Goal: Task Accomplishment & Management: Manage account settings

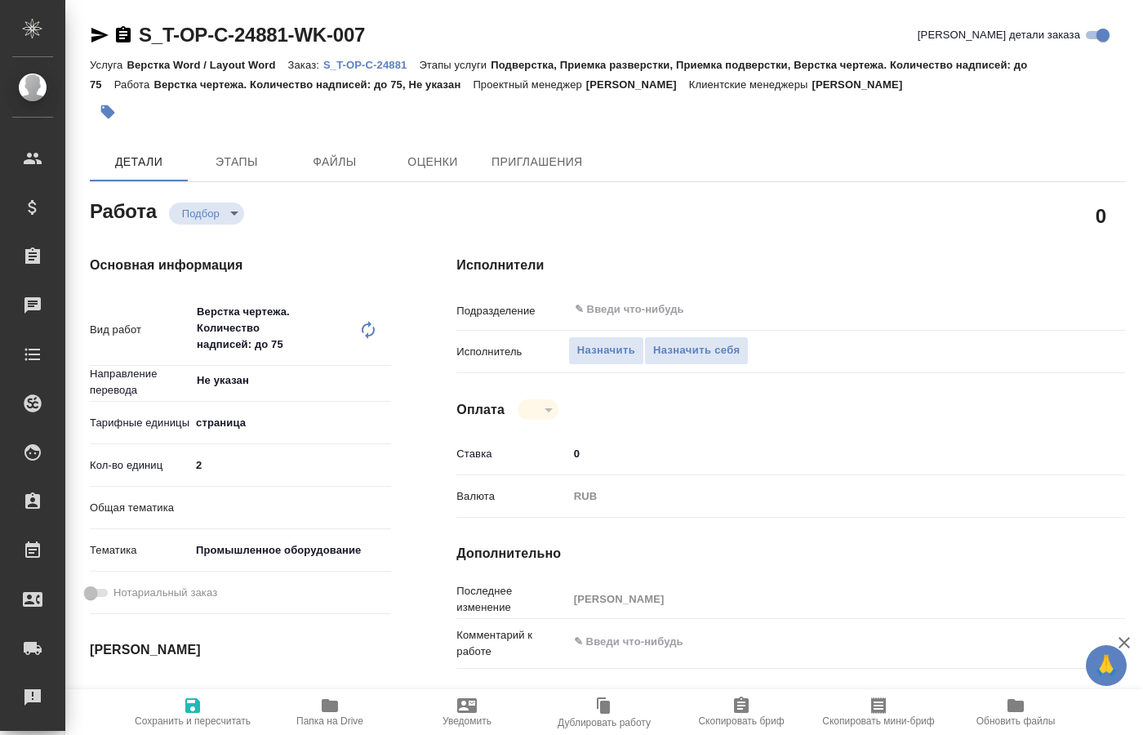
type textarea "x"
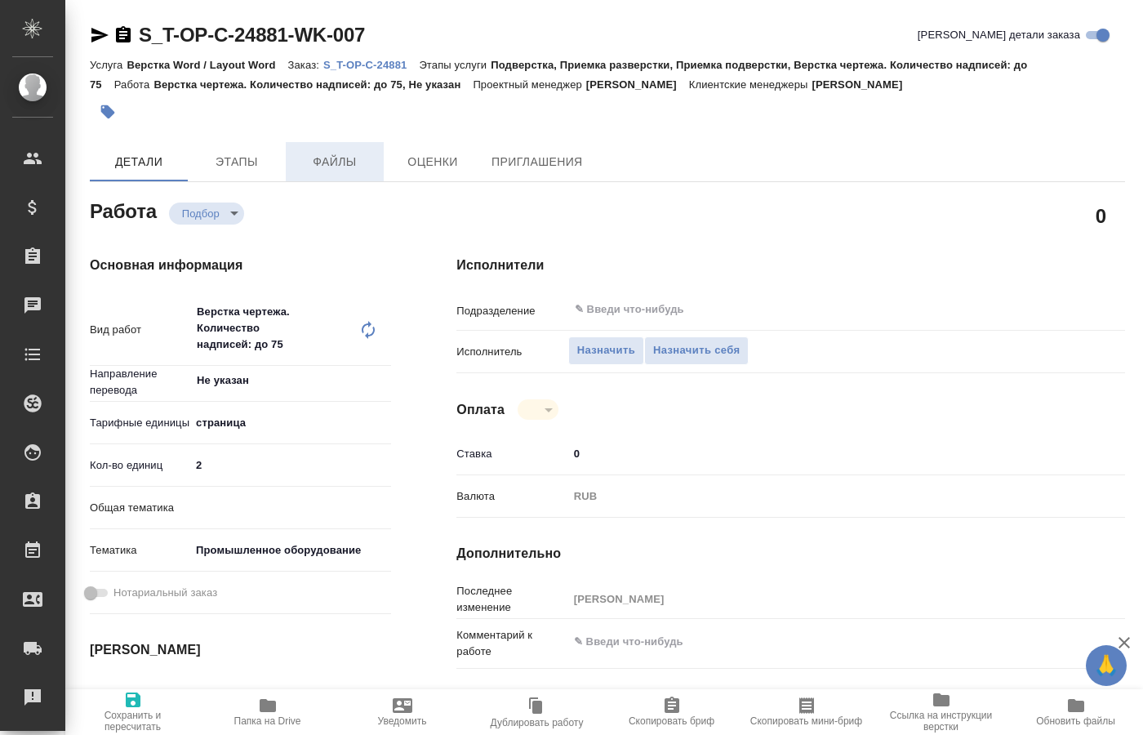
type textarea "x"
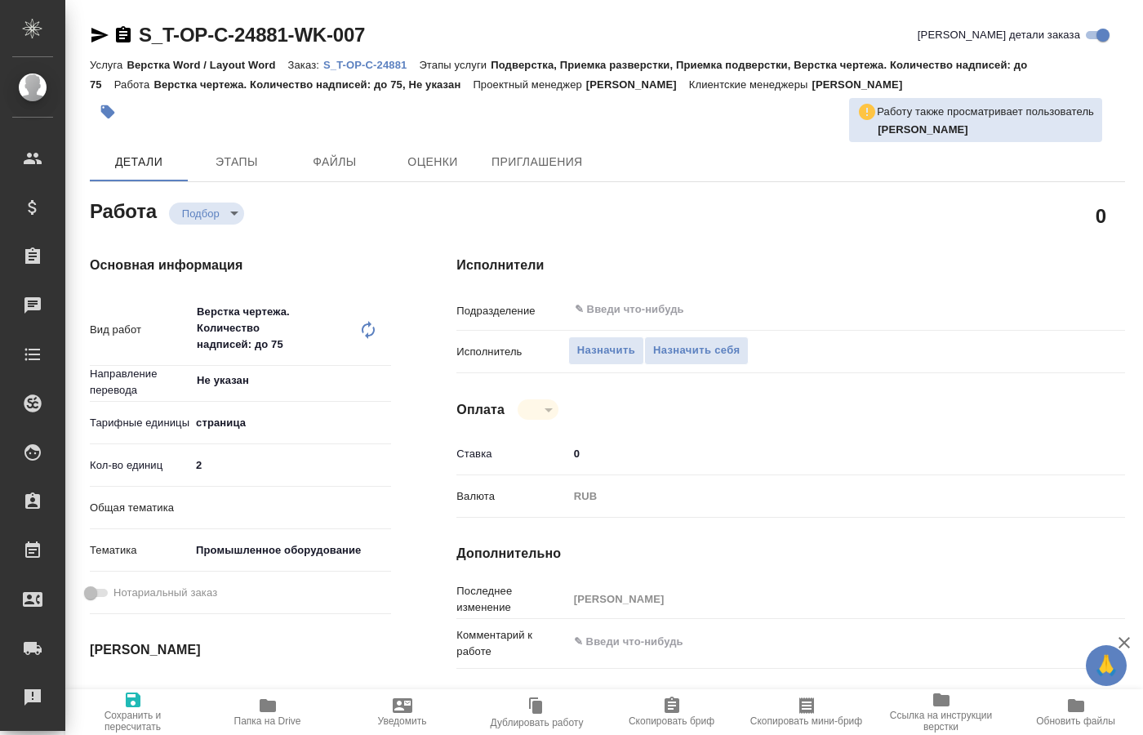
type textarea "x"
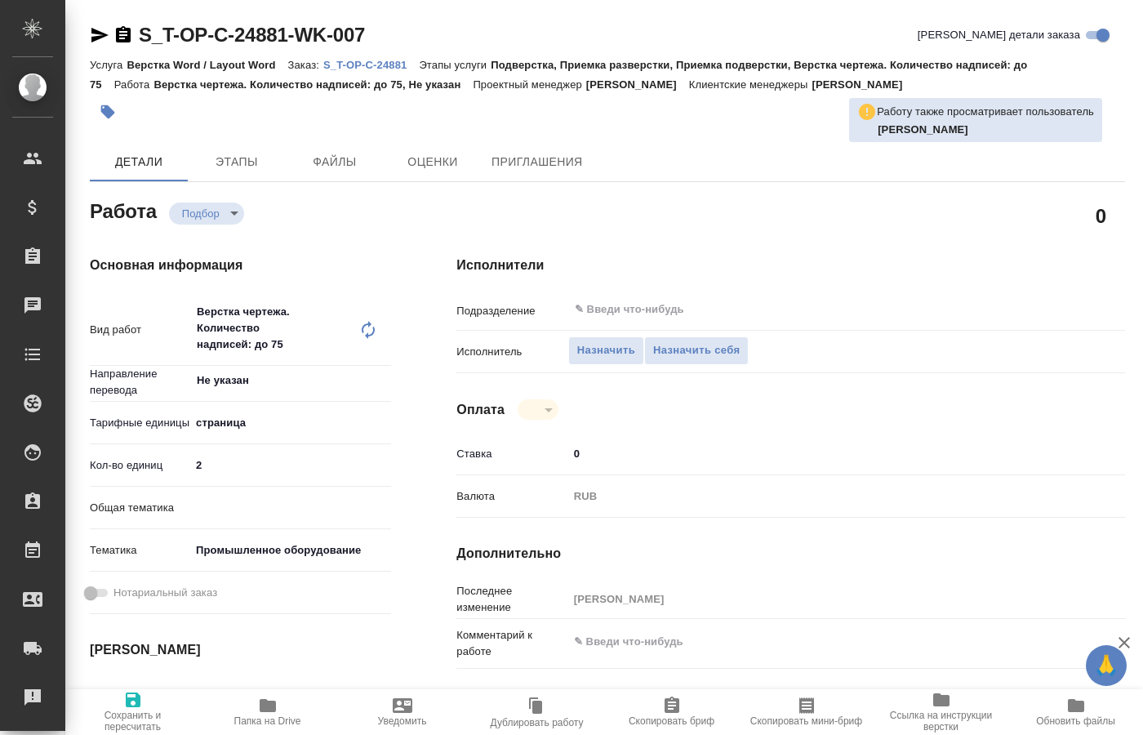
type textarea "x"
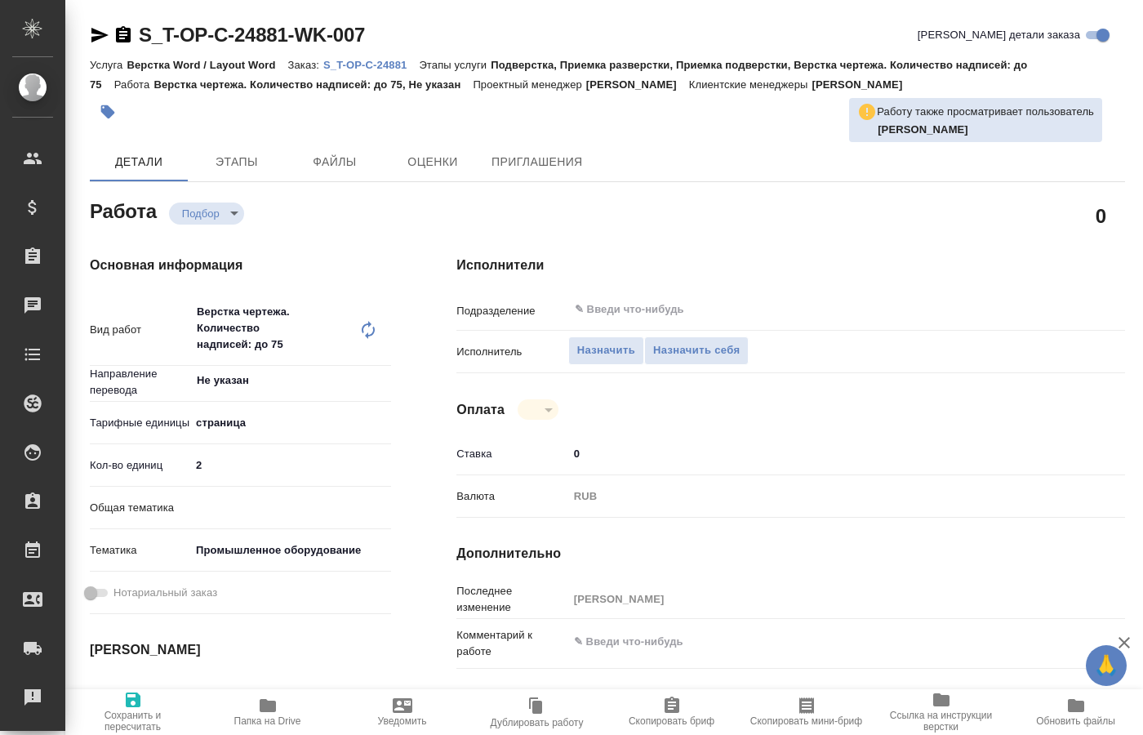
type textarea "x"
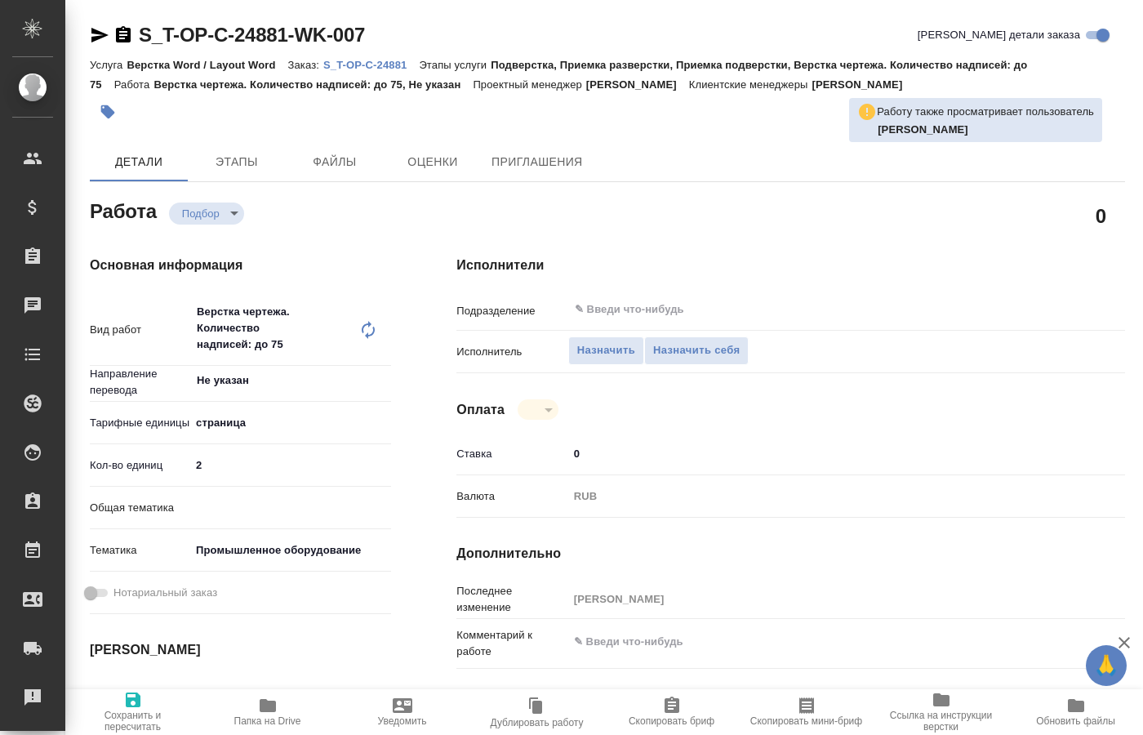
type textarea "x"
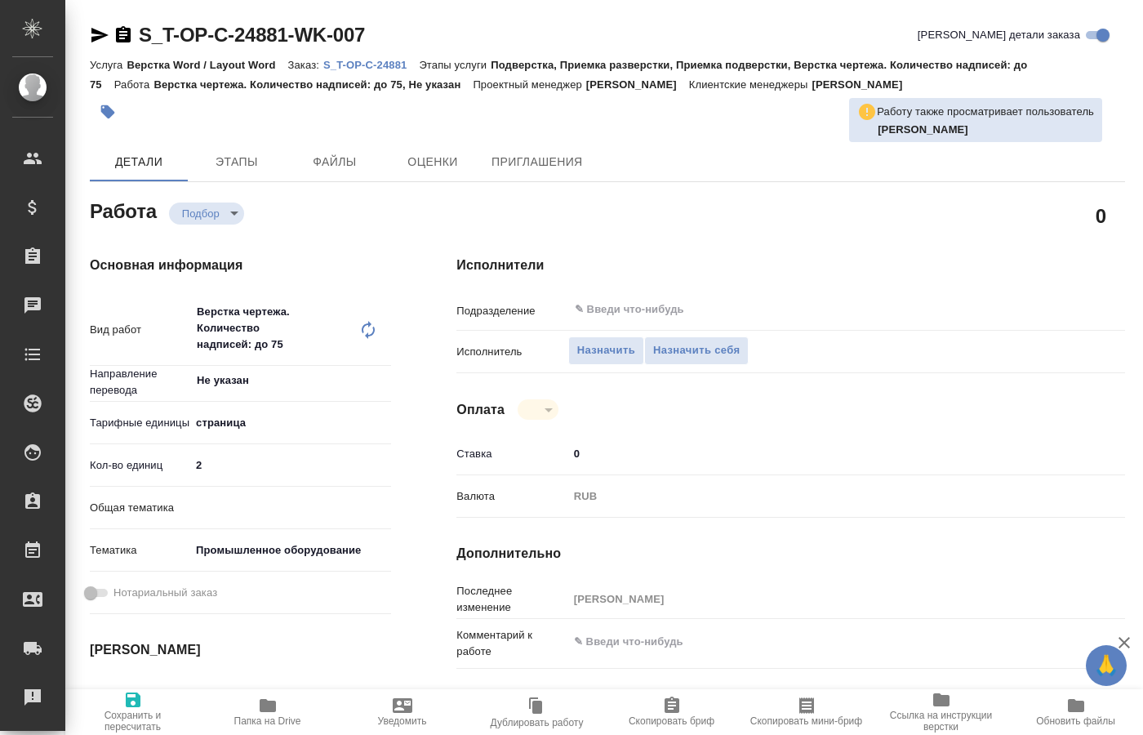
type textarea "x"
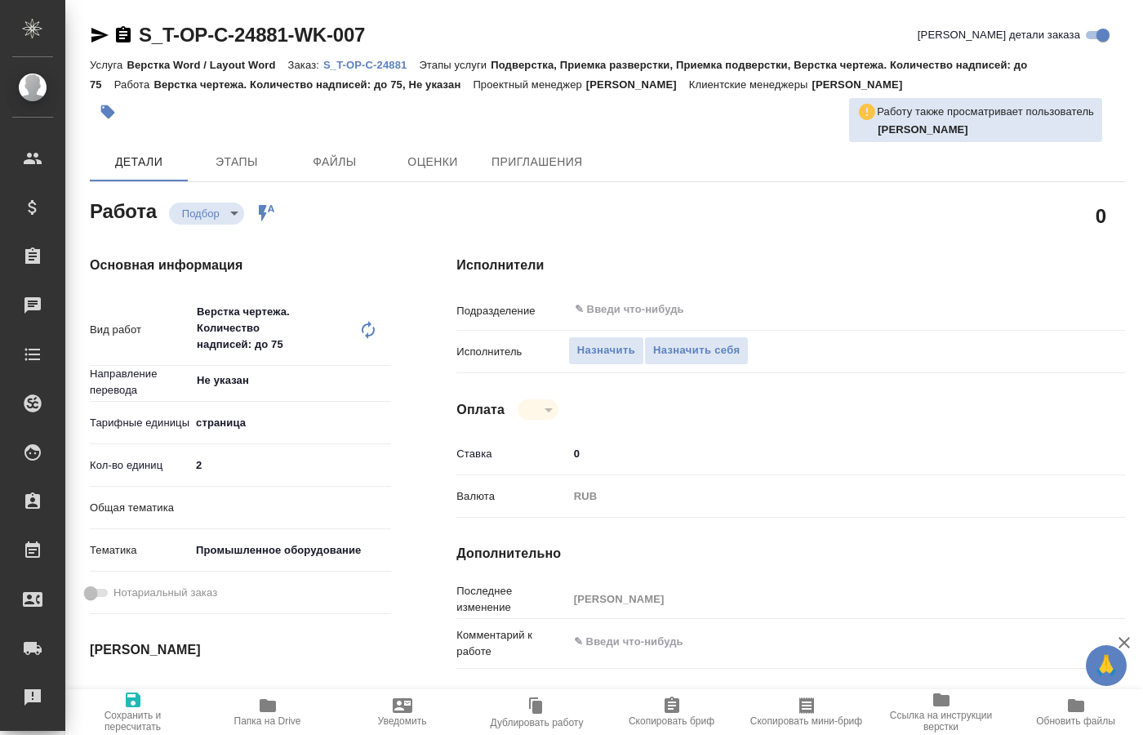
type textarea "x"
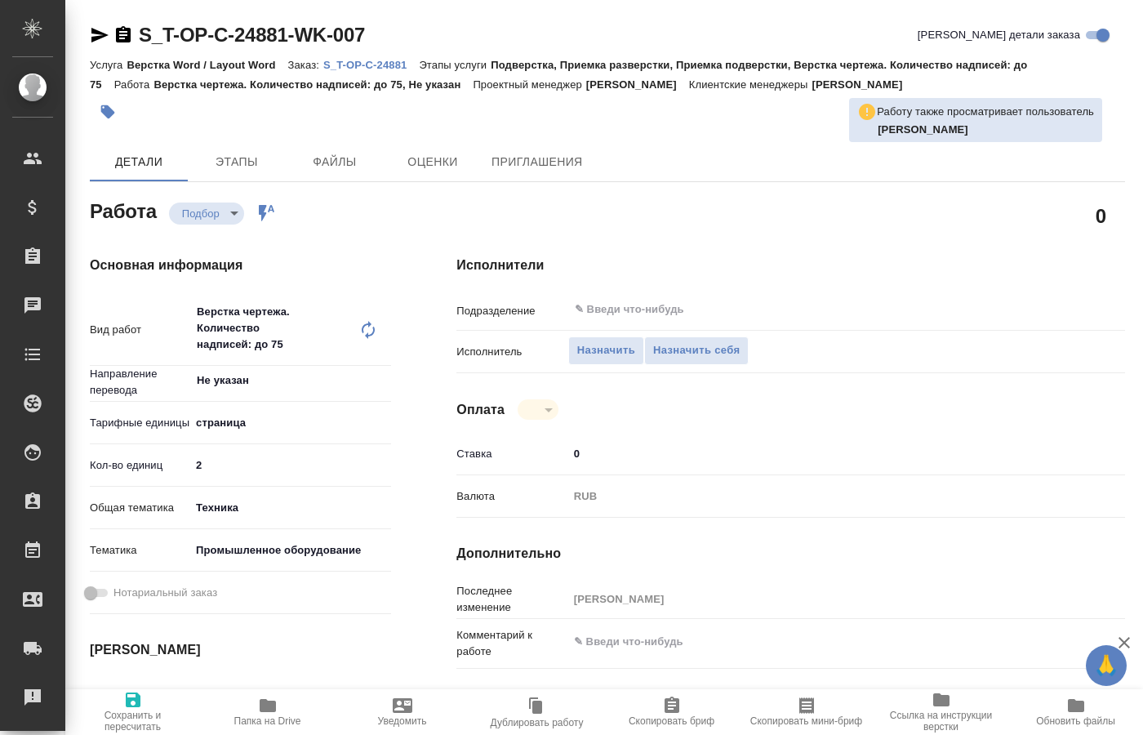
type textarea "x"
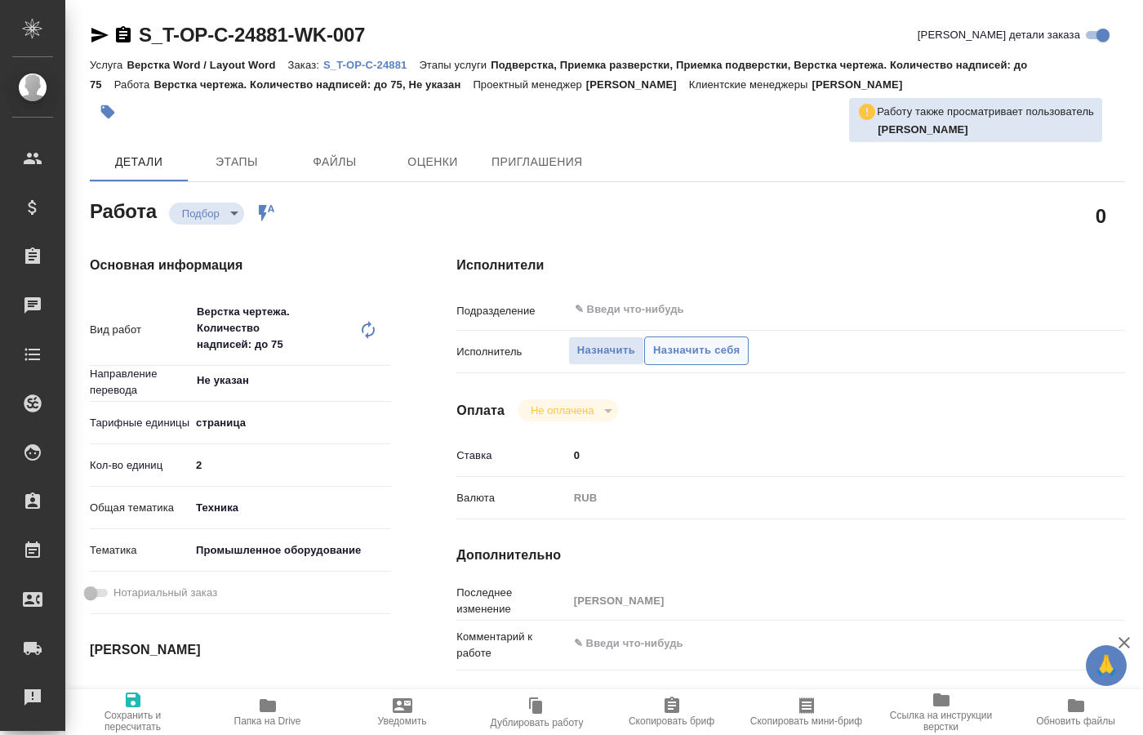
click at [687, 341] on span "Назначить себя" at bounding box center [696, 350] width 87 height 19
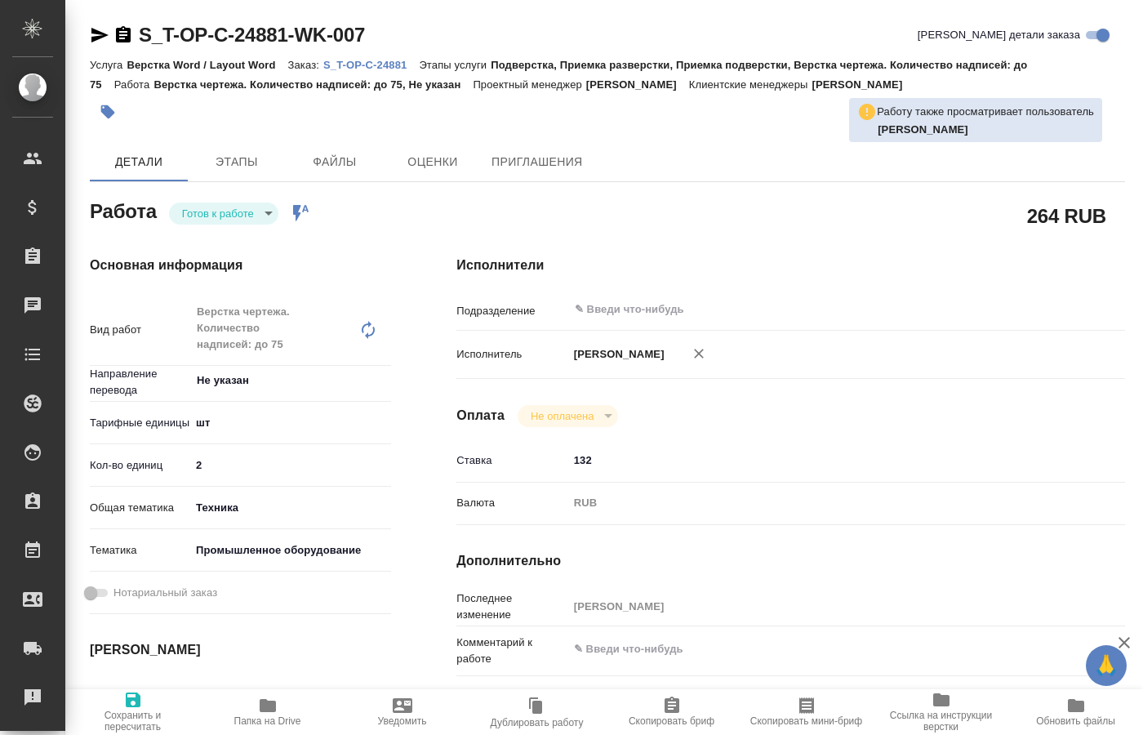
type textarea "x"
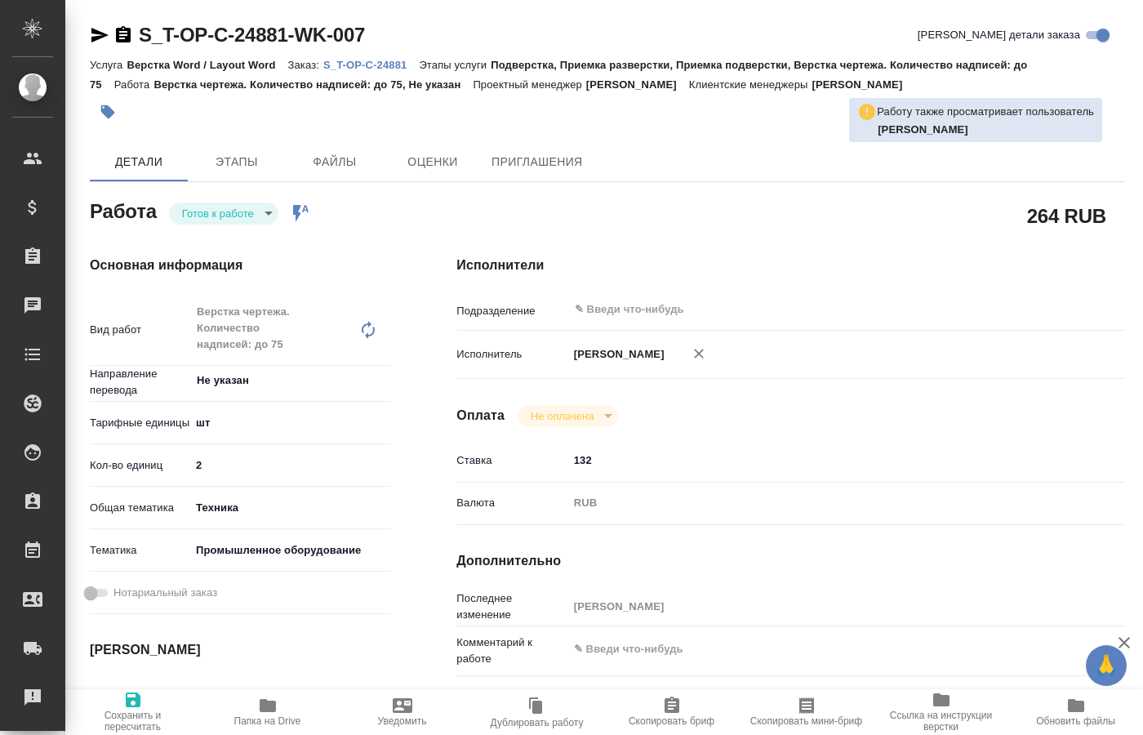
type textarea "x"
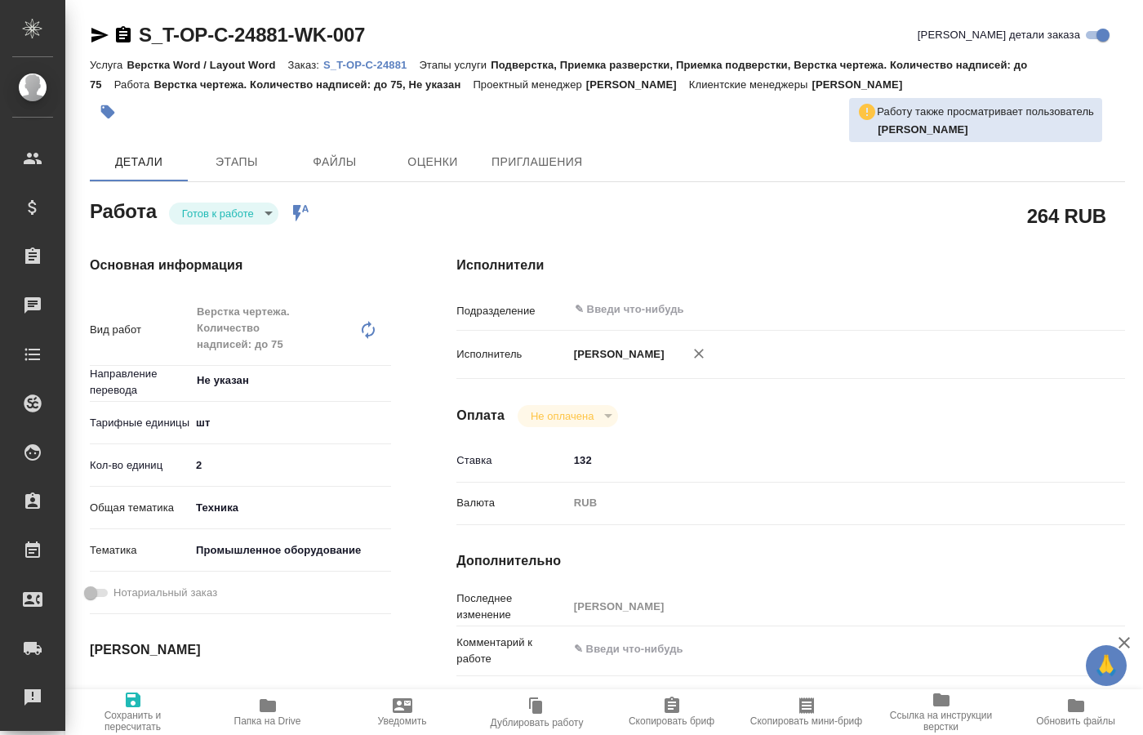
type textarea "x"
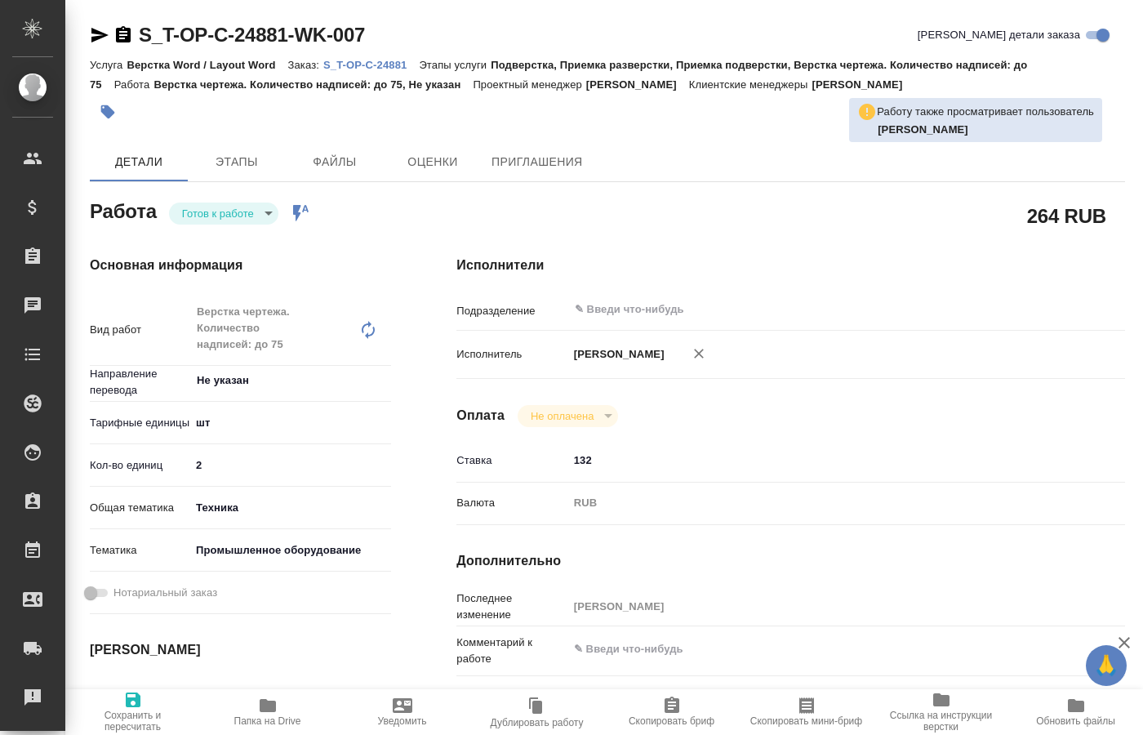
type textarea "x"
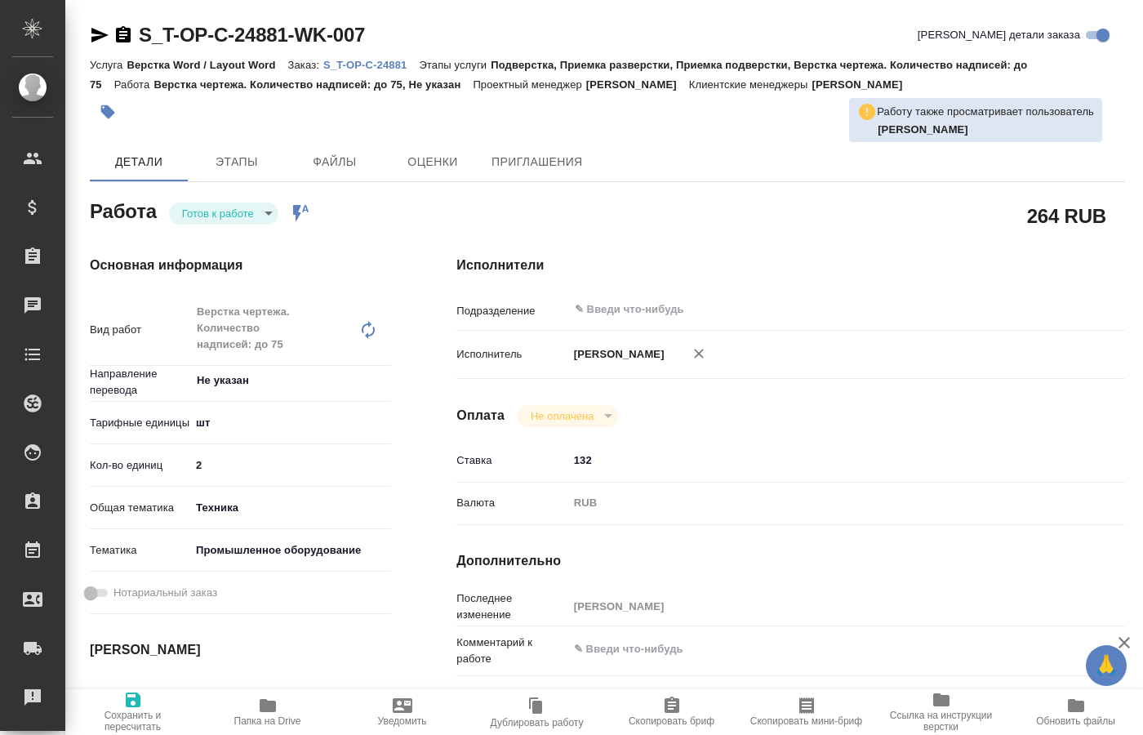
type textarea "x"
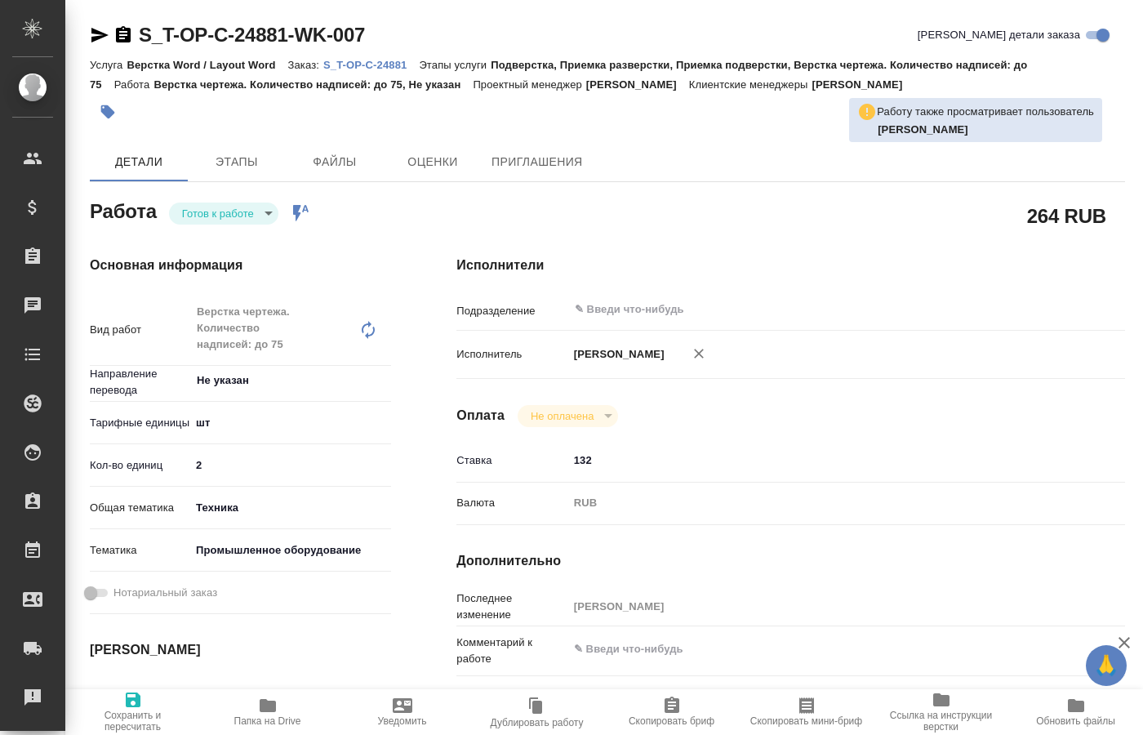
type textarea "x"
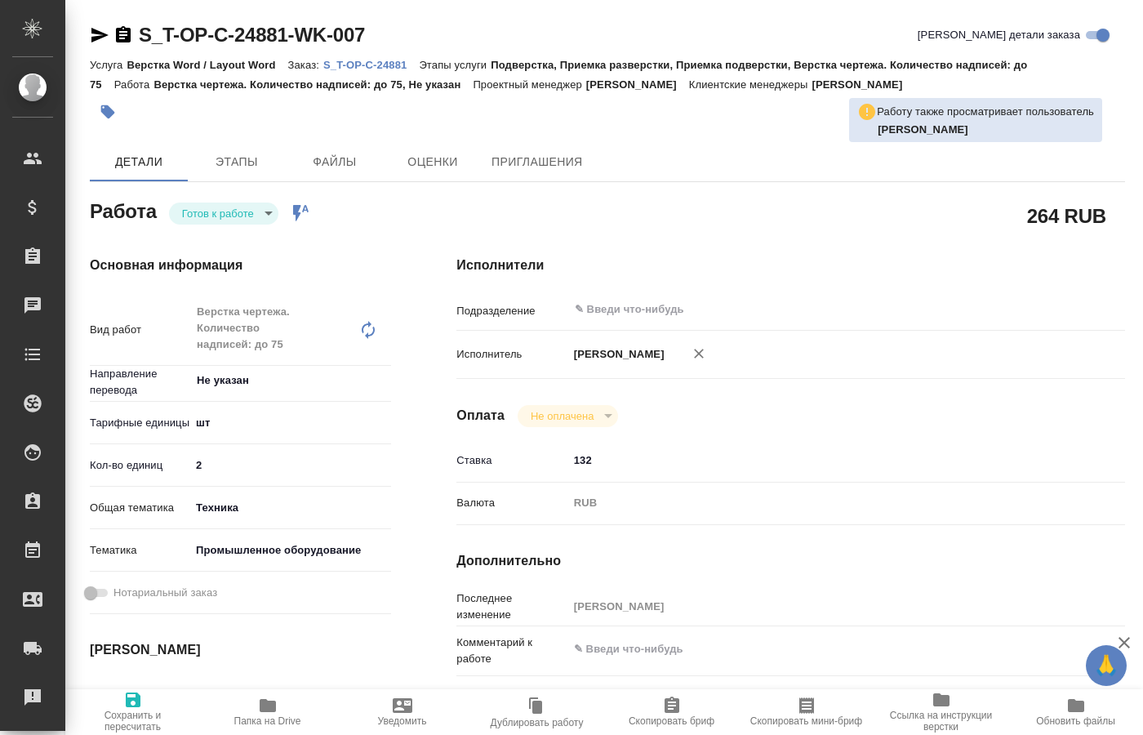
type textarea "x"
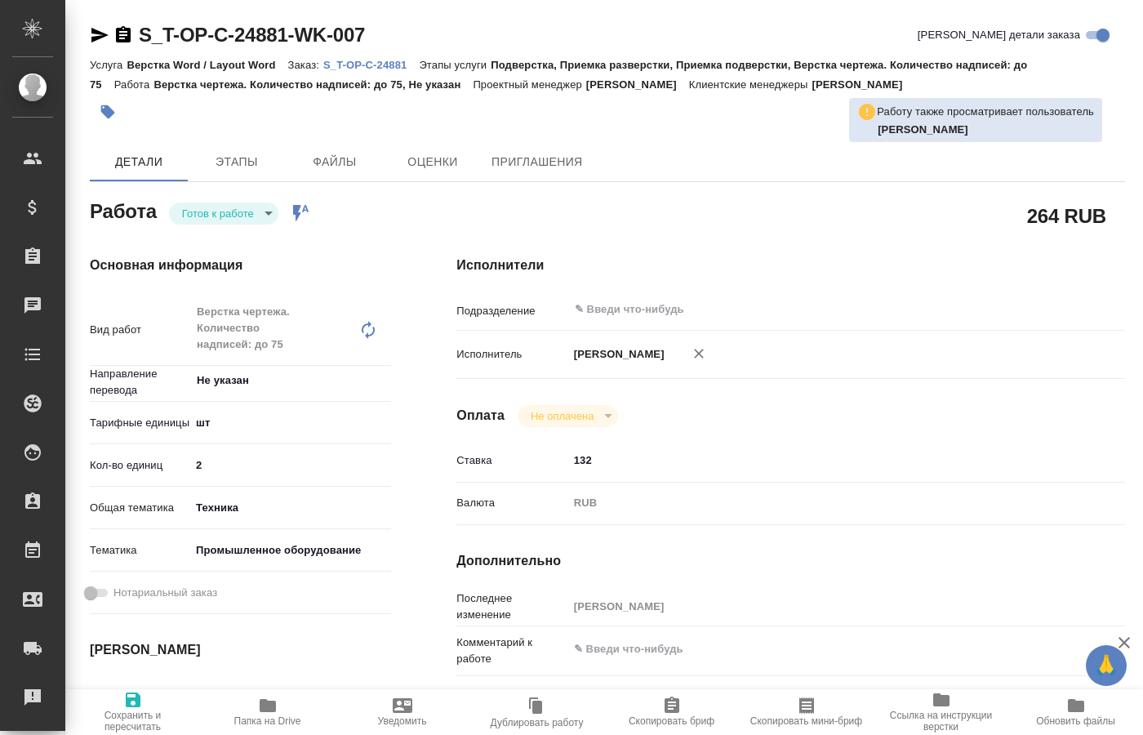
type textarea "x"
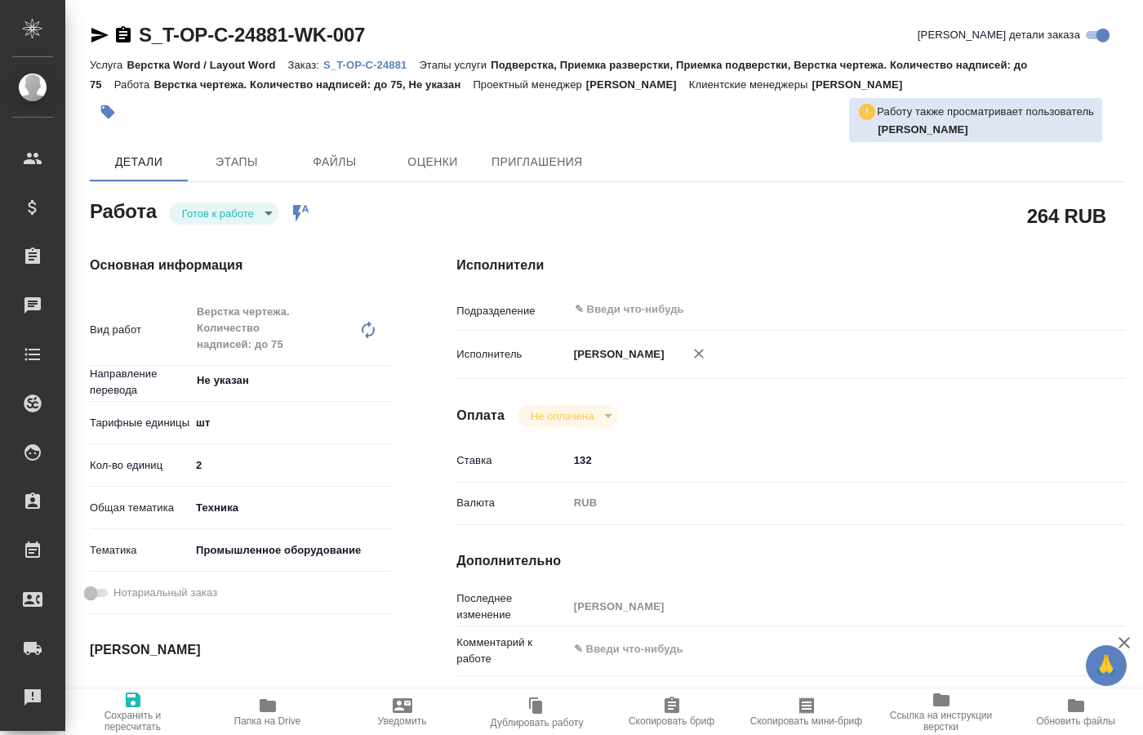
click at [264, 719] on span "Папка на Drive" at bounding box center [267, 720] width 67 height 11
type textarea "x"
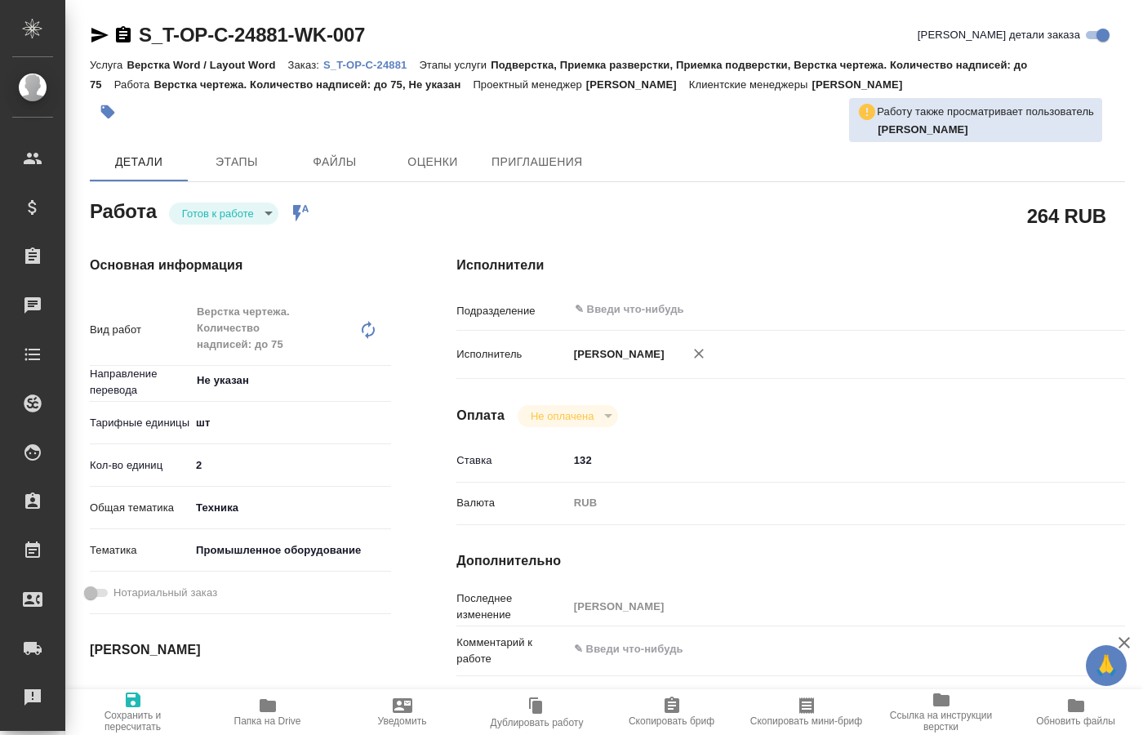
type textarea "x"
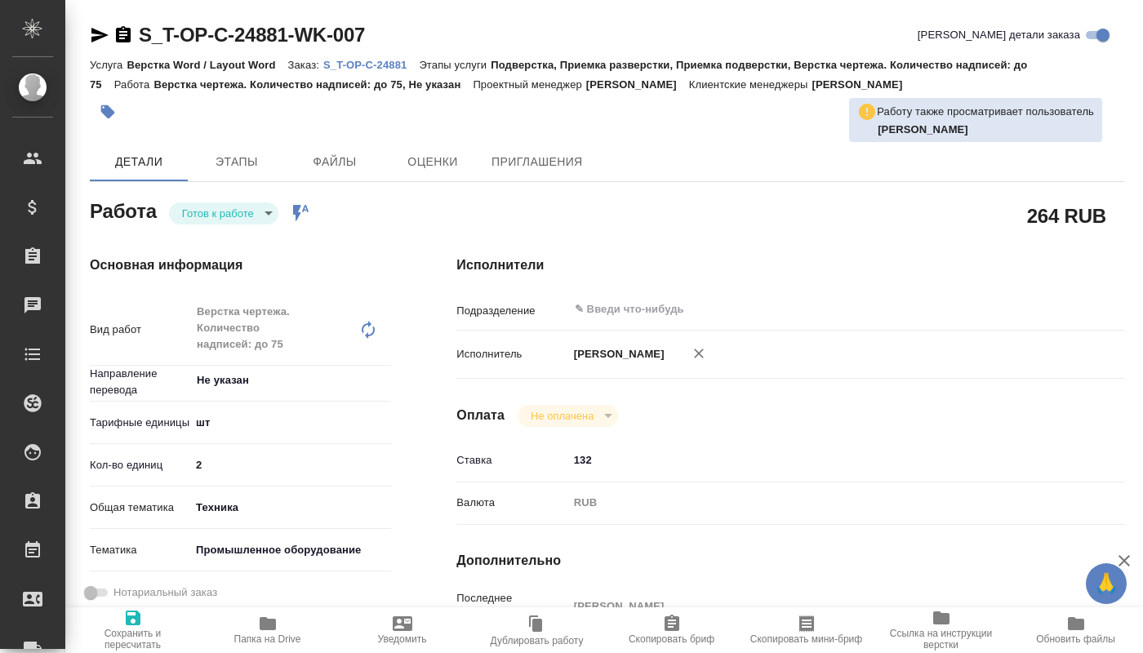
type textarea "x"
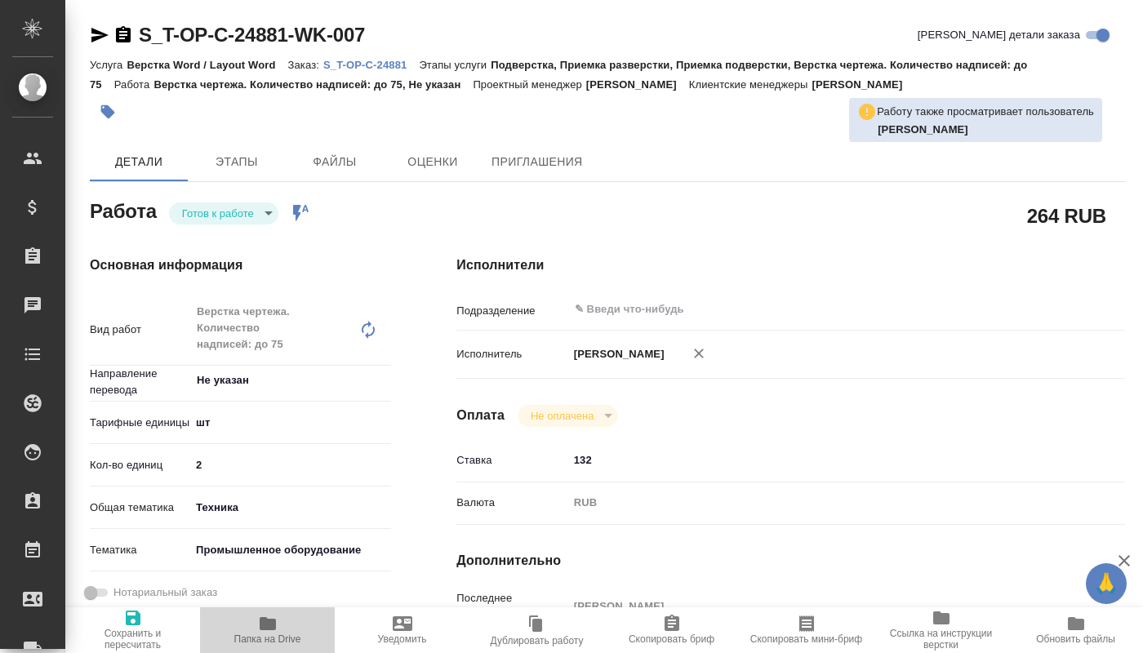
click at [274, 635] on span "Папка на Drive" at bounding box center [267, 639] width 67 height 11
type textarea "x"
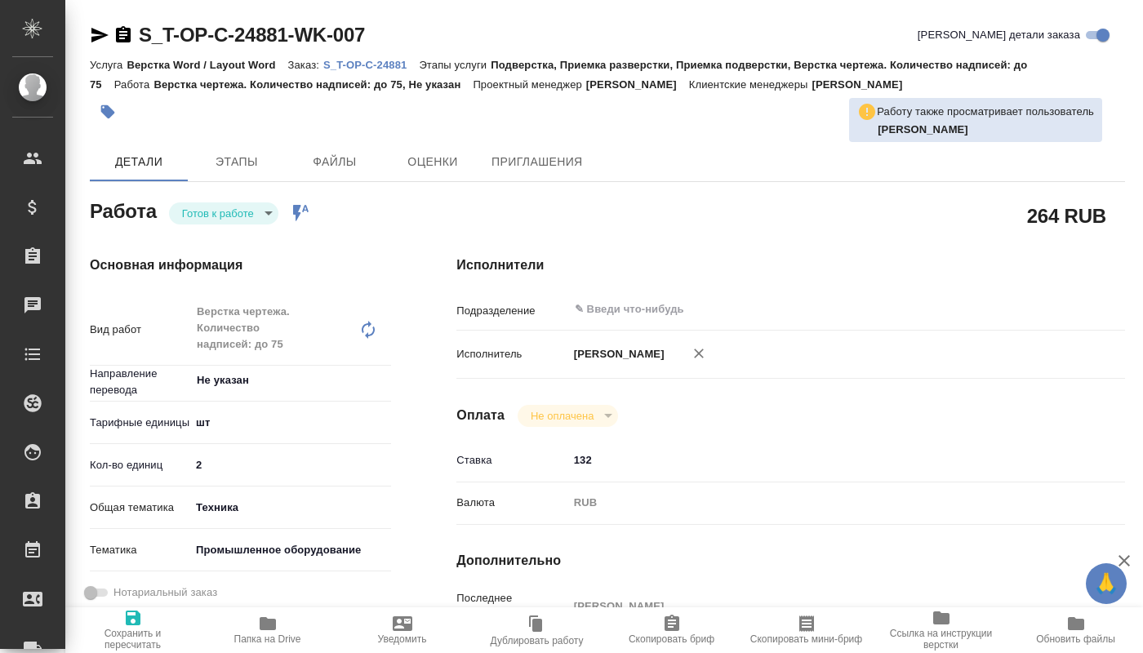
type textarea "x"
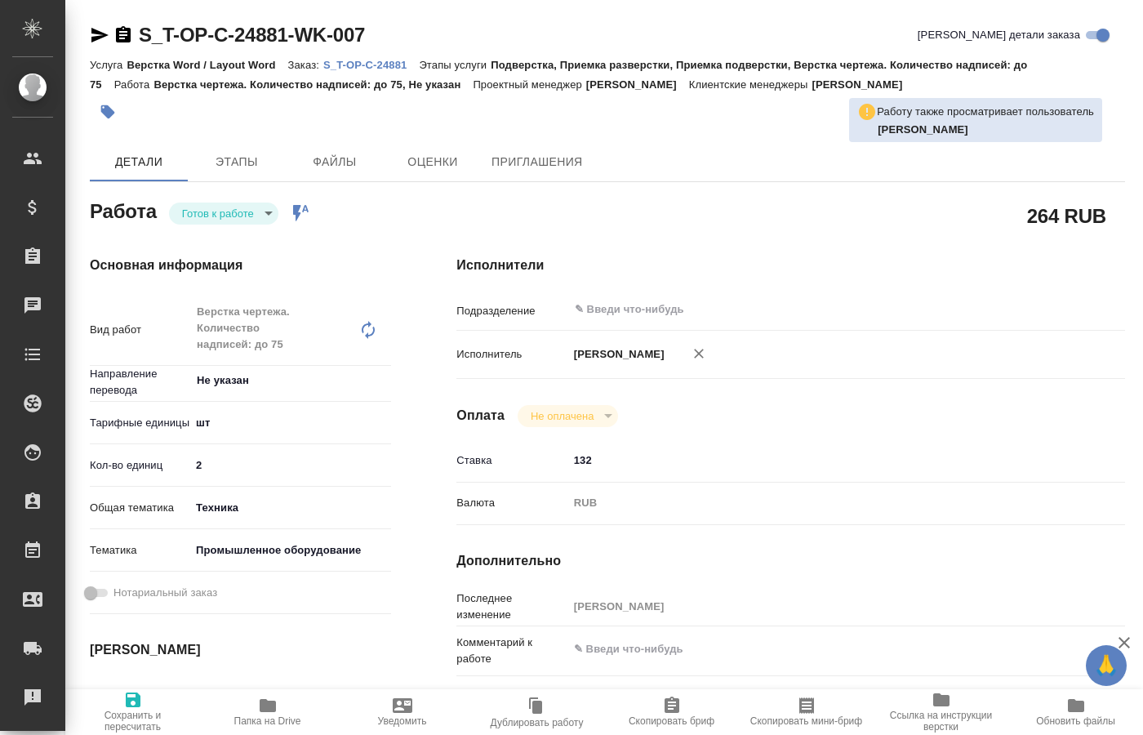
type textarea "x"
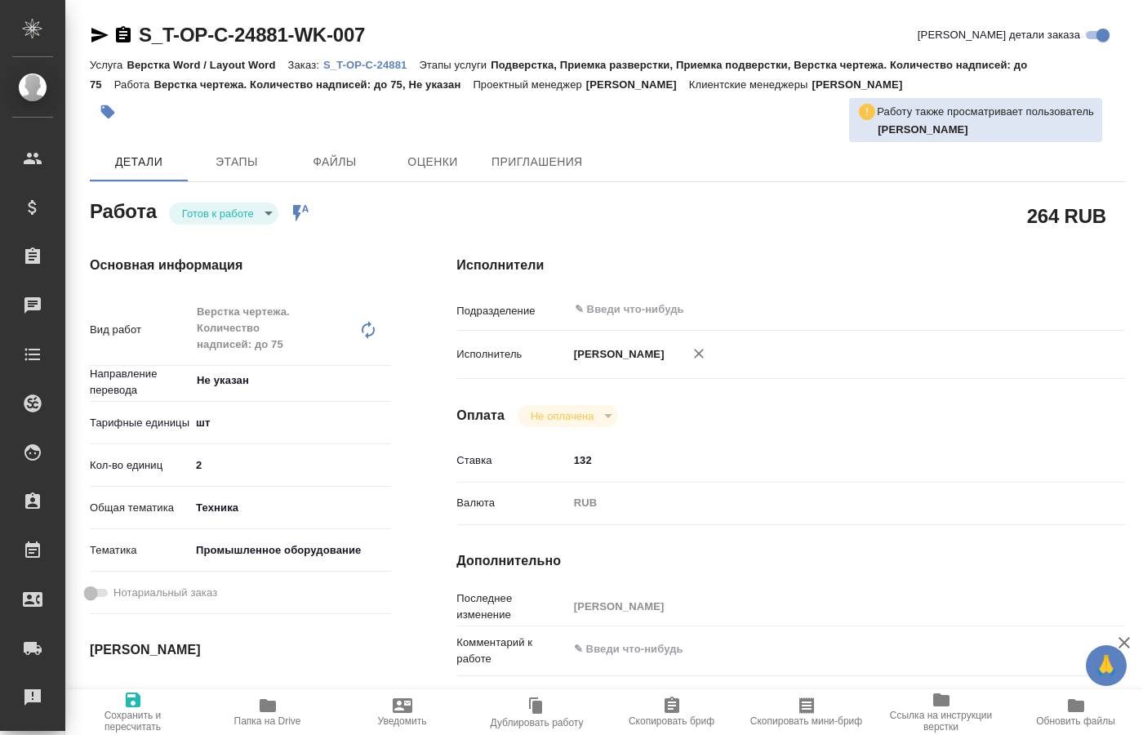
type textarea "x"
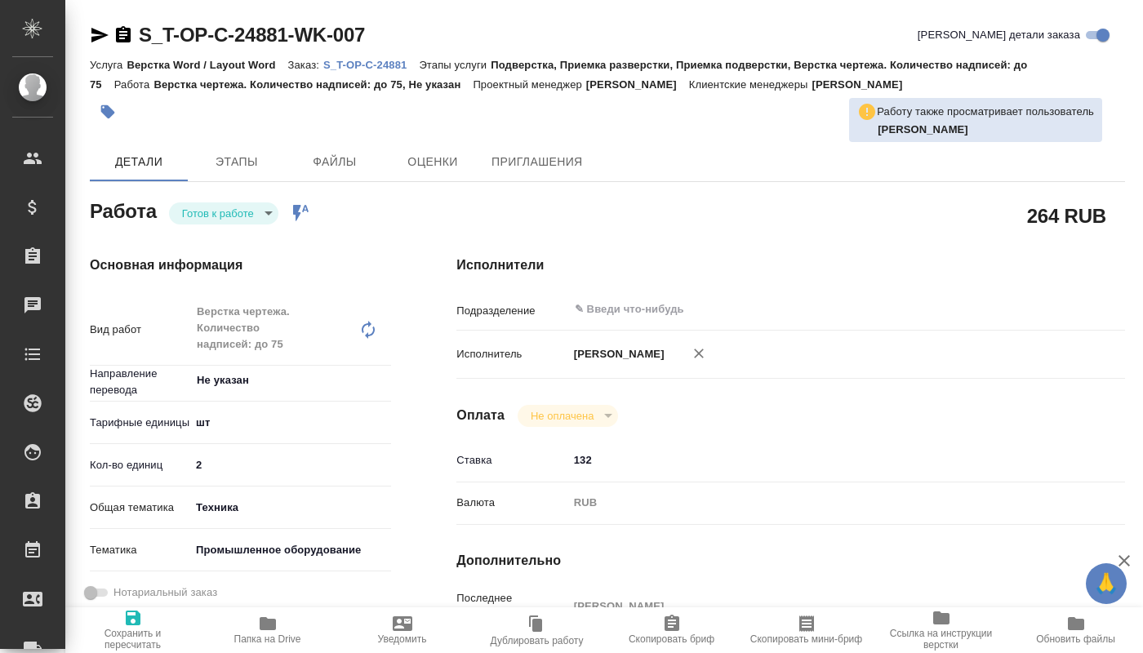
type textarea "x"
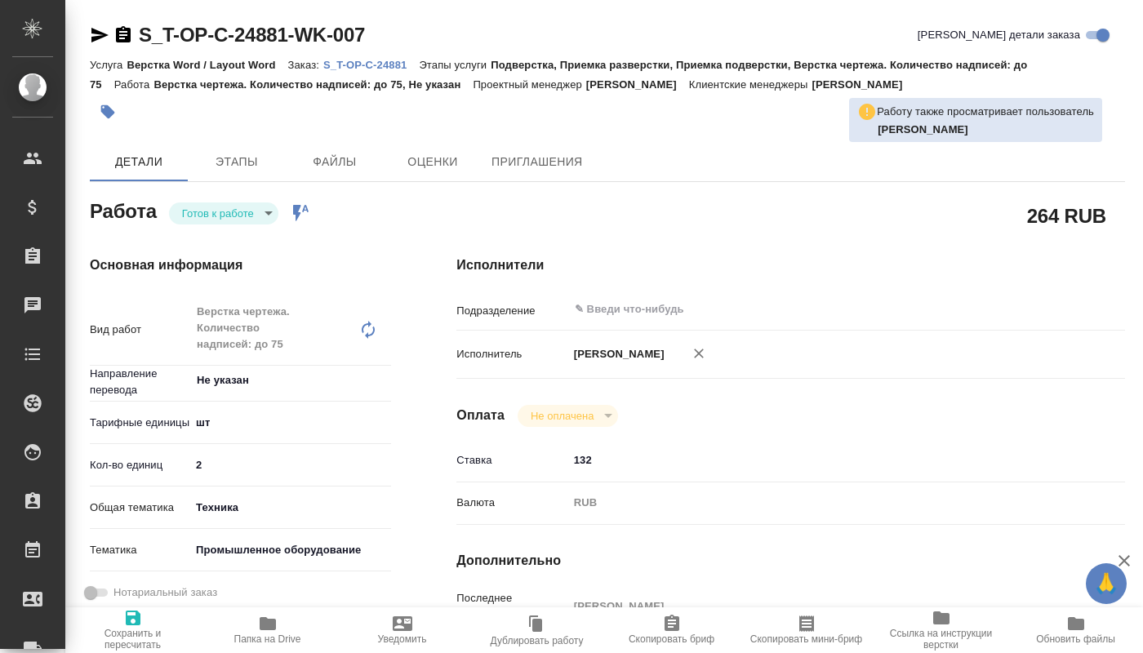
type textarea "x"
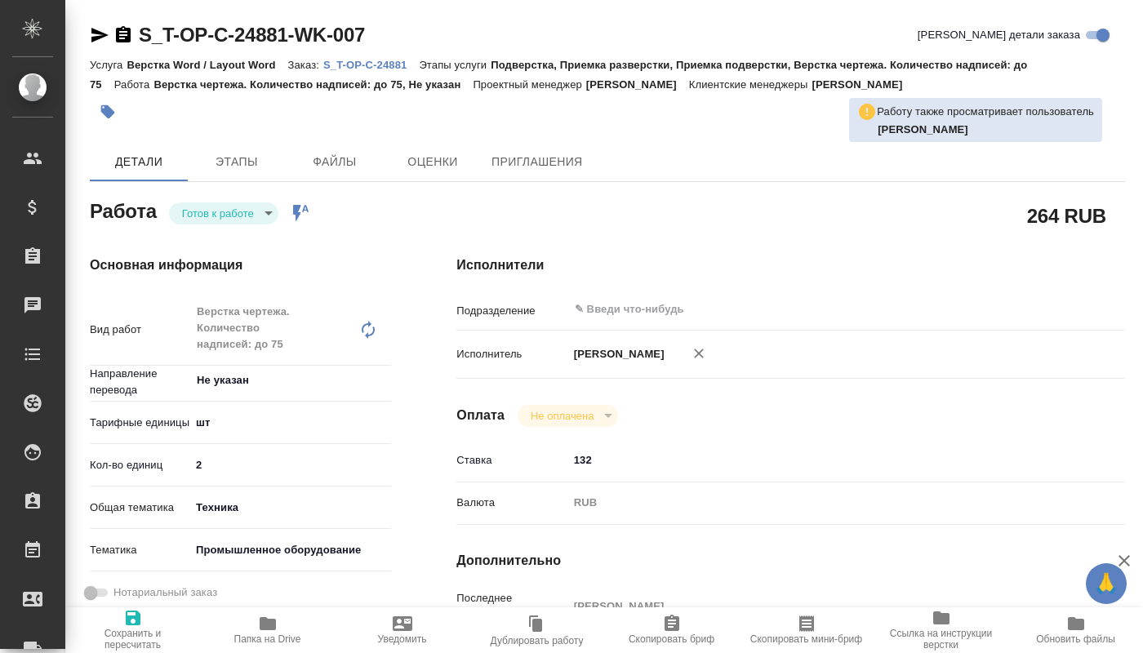
type textarea "x"
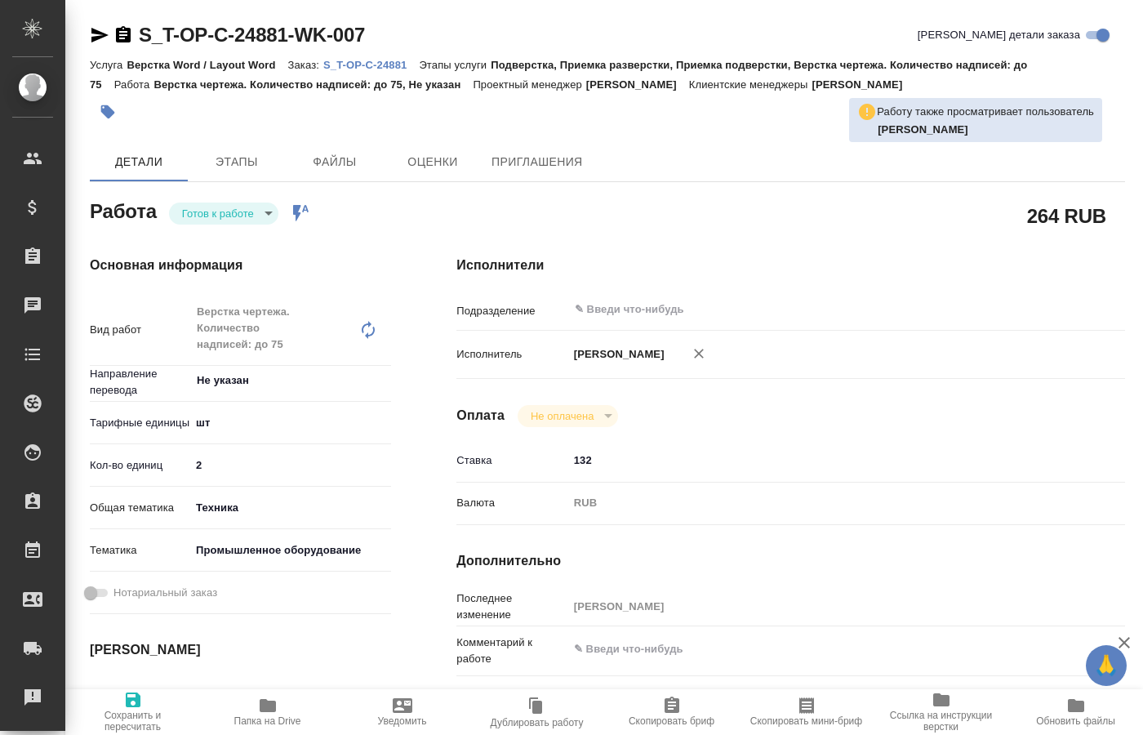
type textarea "x"
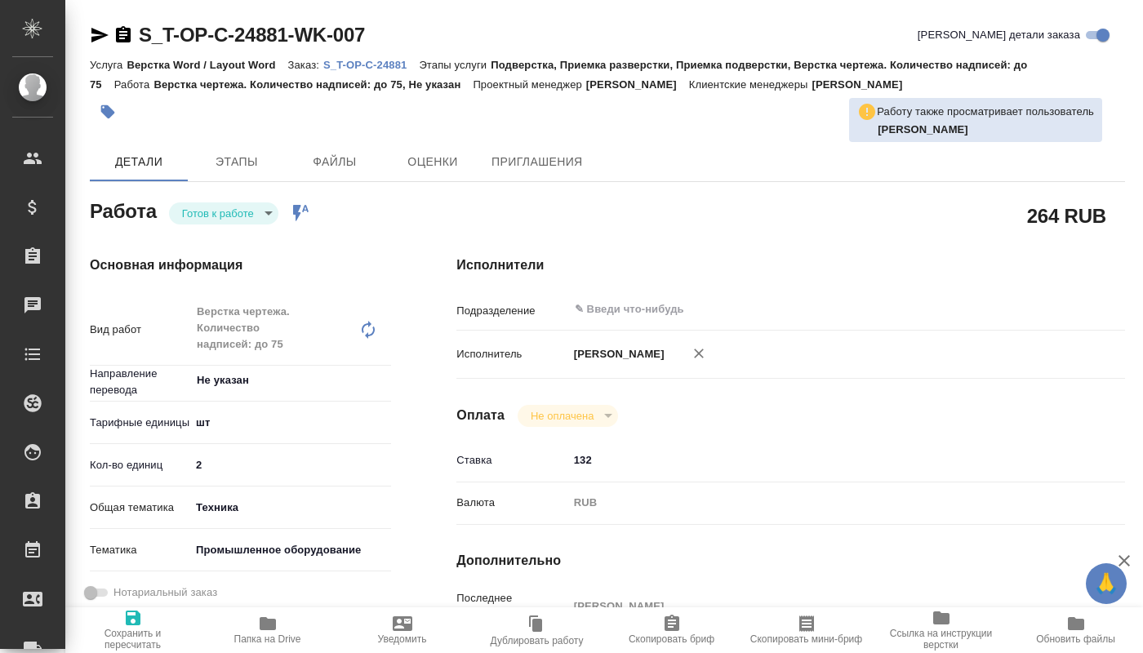
type textarea "x"
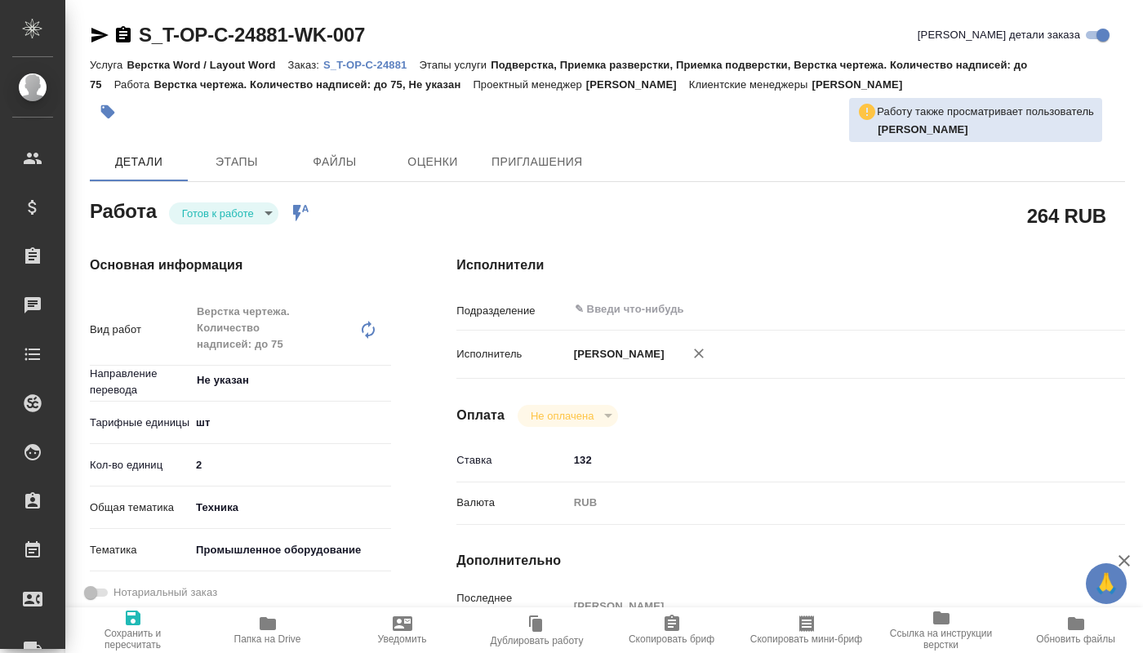
click at [273, 639] on span "Папка на Drive" at bounding box center [267, 639] width 67 height 11
type textarea "x"
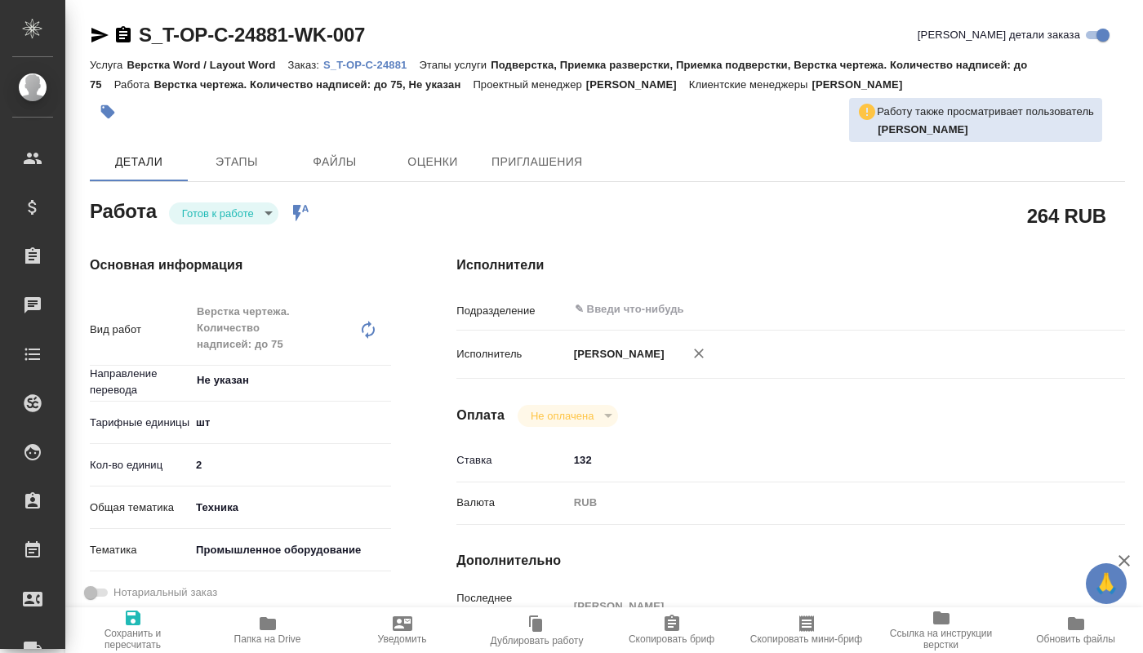
type textarea "x"
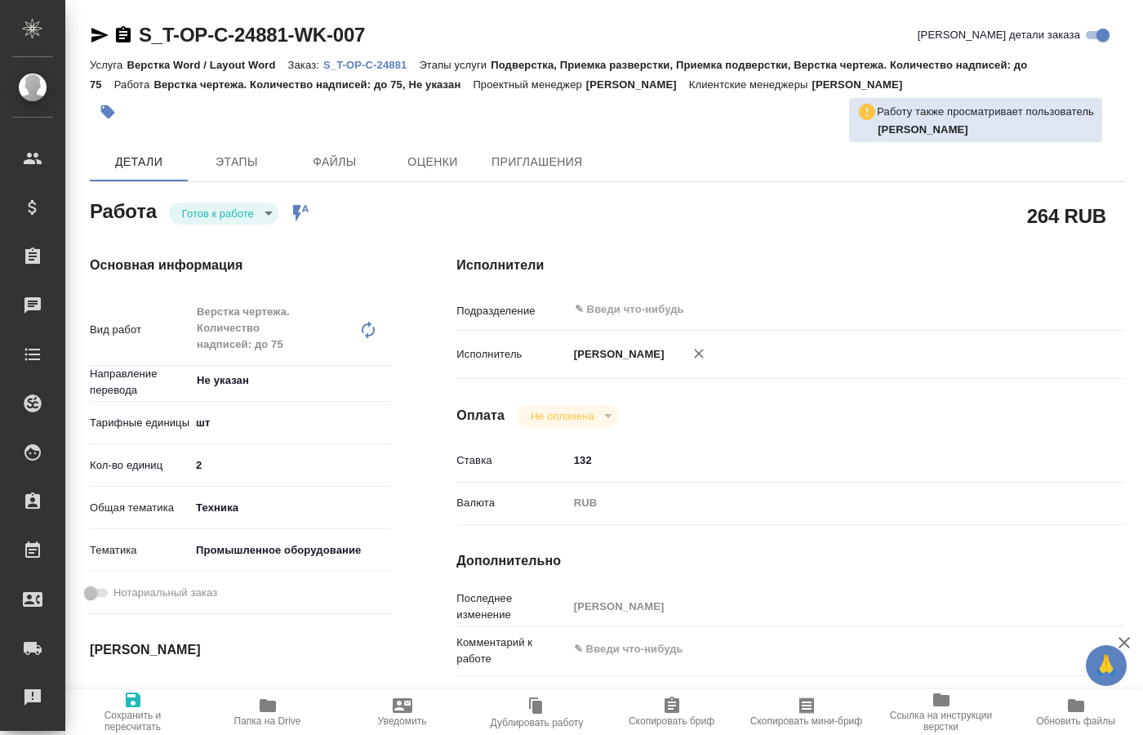
type textarea "x"
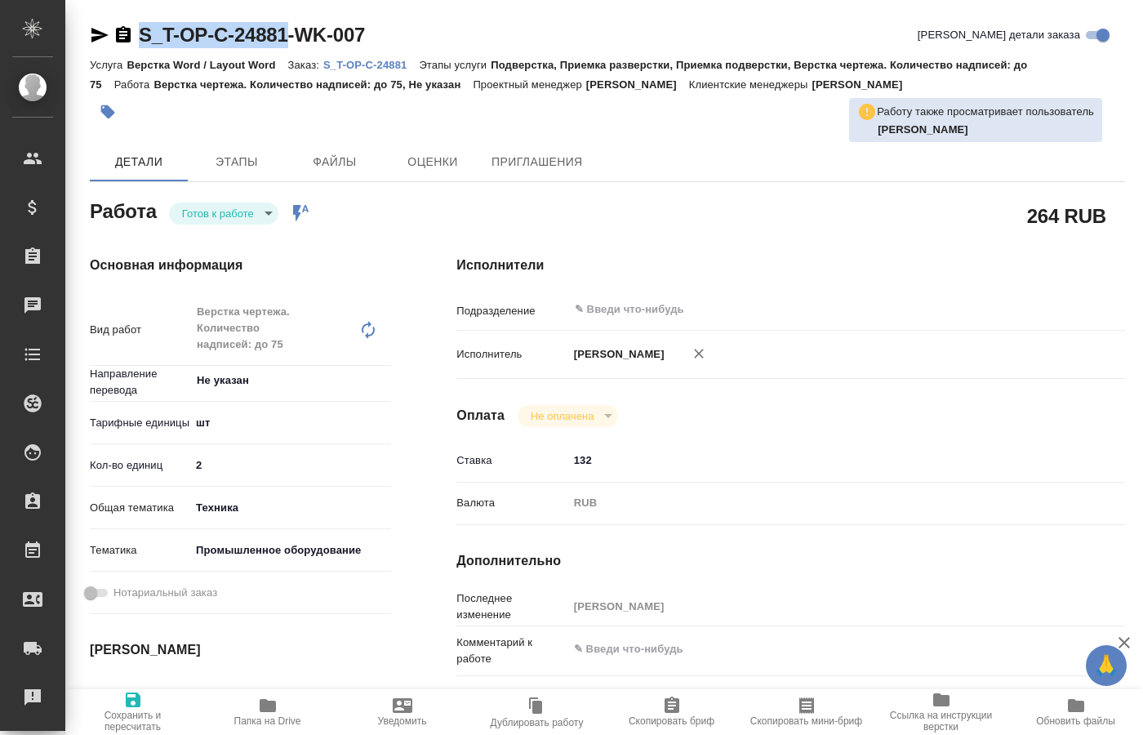
drag, startPoint x: 136, startPoint y: 17, endPoint x: 284, endPoint y: 39, distance: 149.5
click at [284, 39] on div "S_T-OP-C-24881-WK-007 Кратко детали заказа Услуга Верстка Word / Layout Word За…" at bounding box center [608, 721] width 1054 height 1442
copy link "S_T-OP-C-24881"
click at [266, 208] on body "🙏 .cls-1 fill:#fff; AWATERA [PERSON_NAME] Спецификации Заказы 0 Чаты Todo Проек…" at bounding box center [571, 367] width 1143 height 735
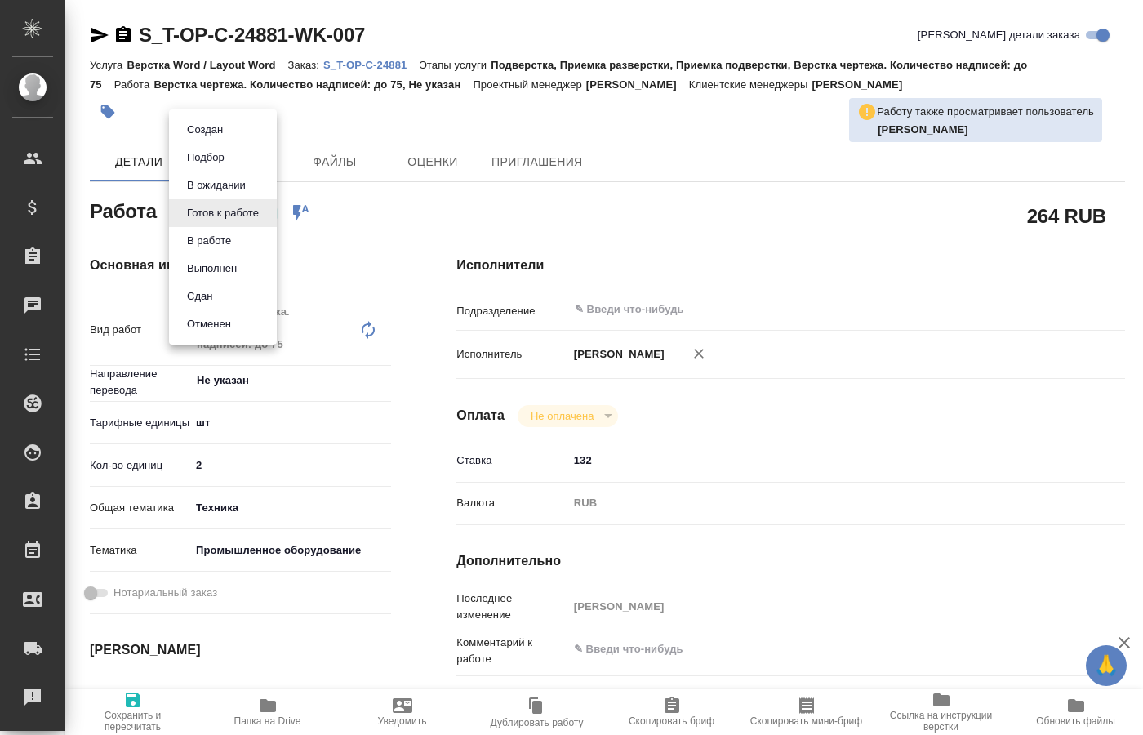
click at [228, 139] on button "В работе" at bounding box center [205, 130] width 46 height 18
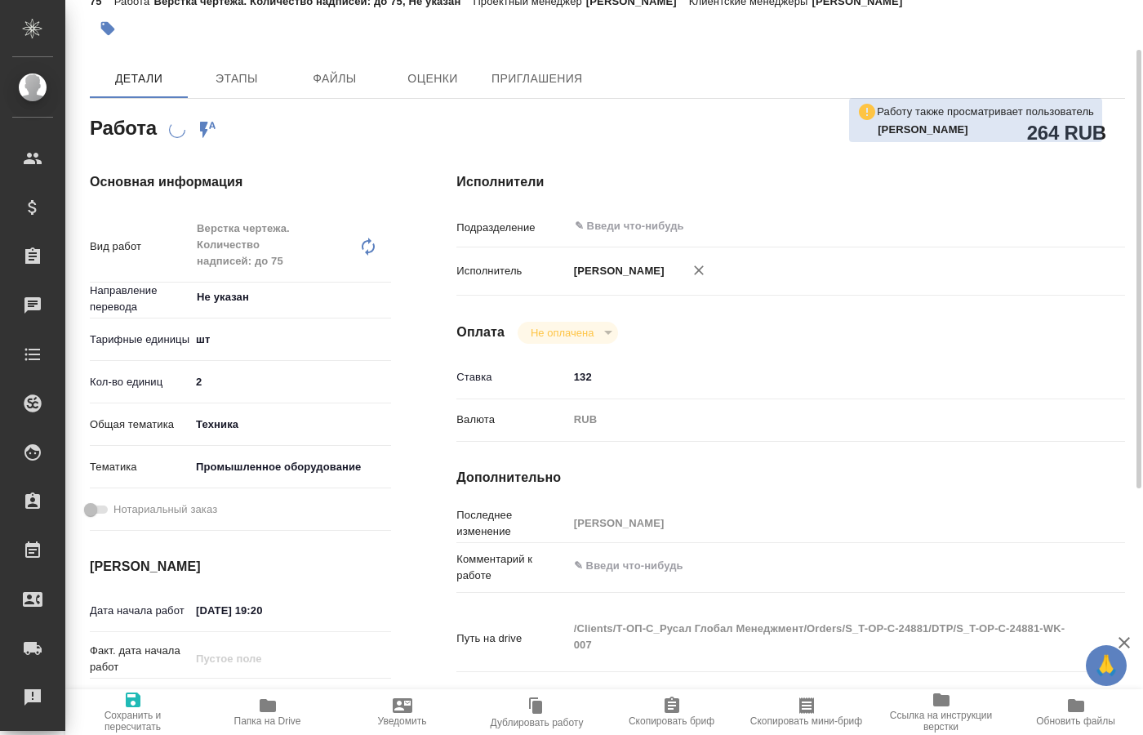
scroll to position [167, 0]
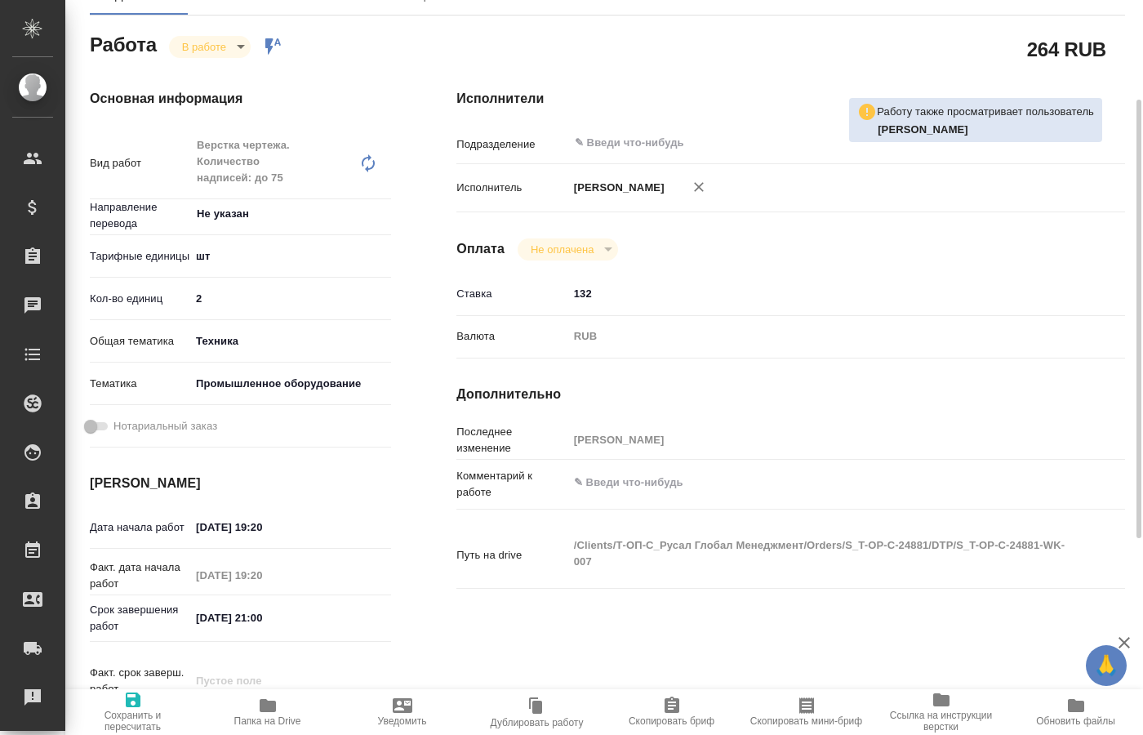
type textarea "x"
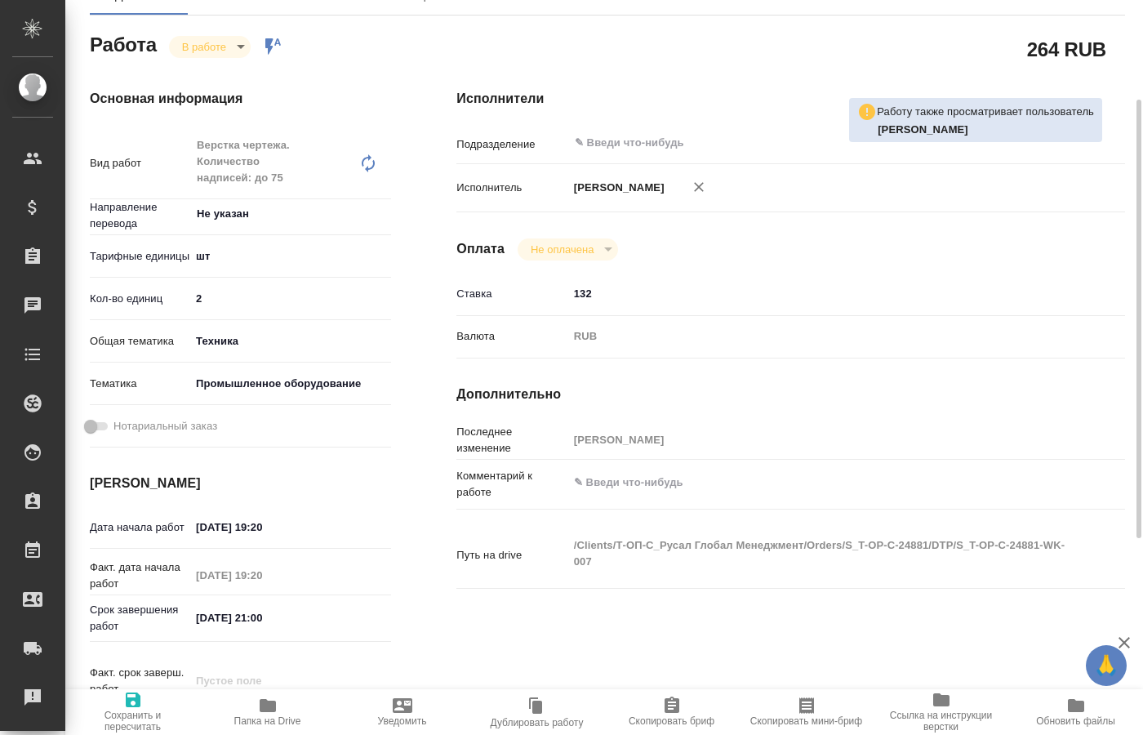
type textarea "x"
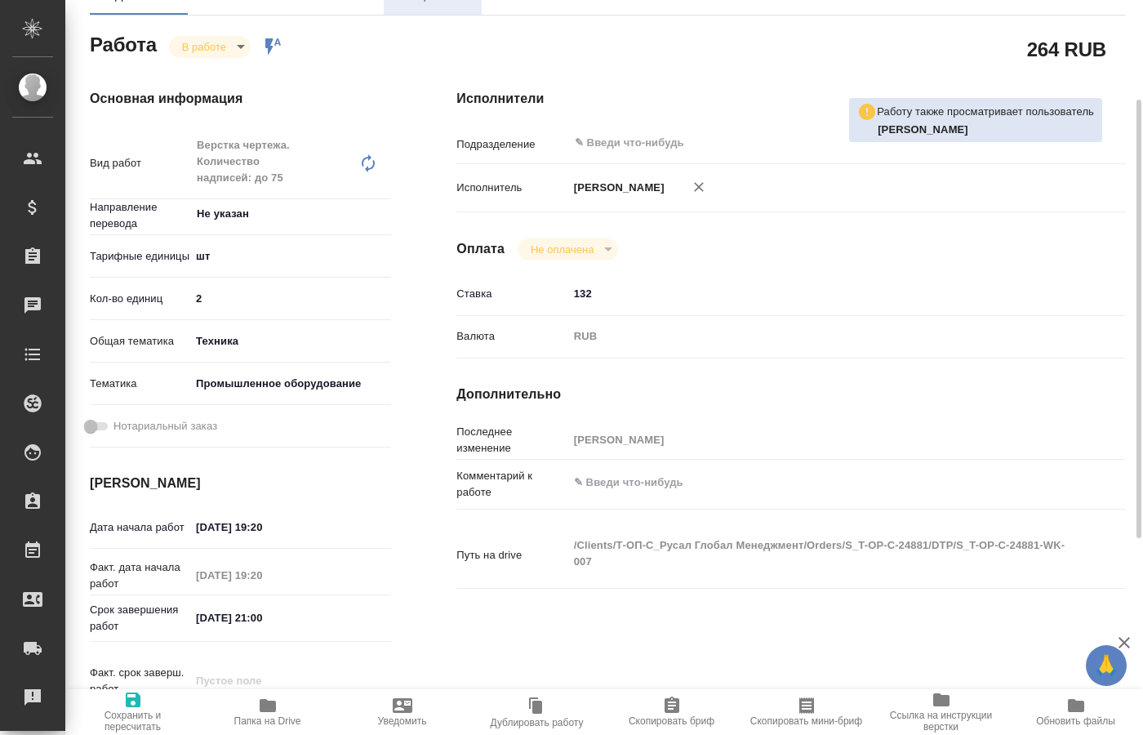
type textarea "x"
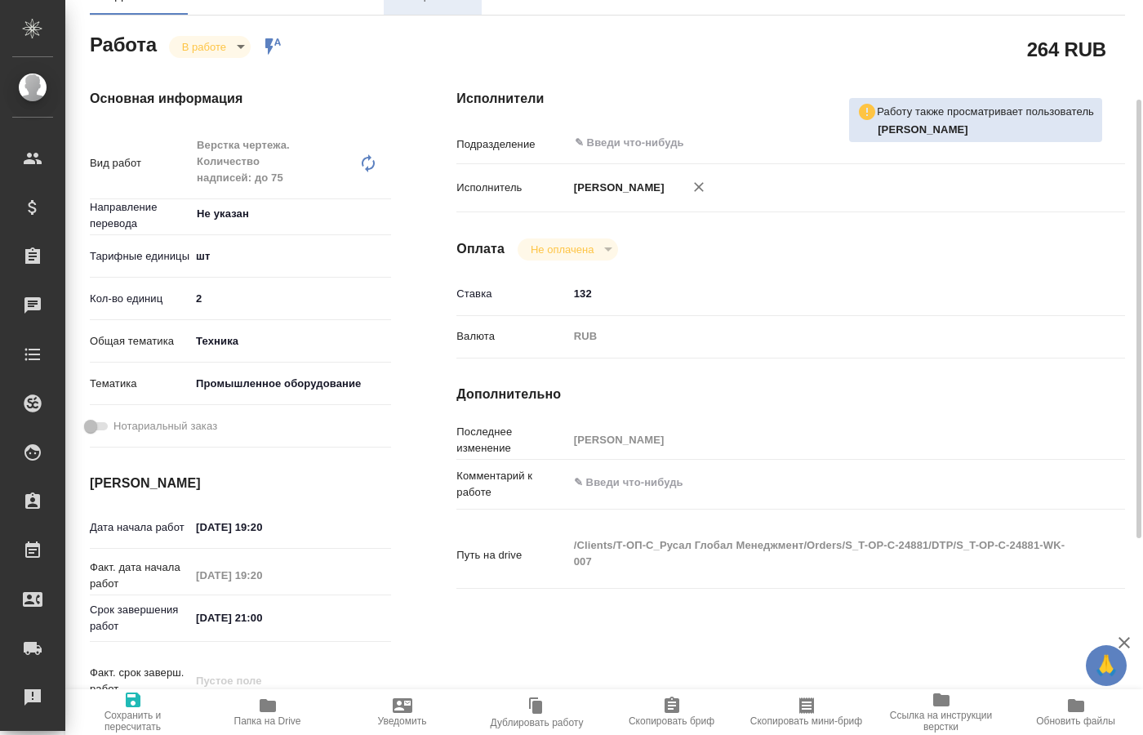
type textarea "x"
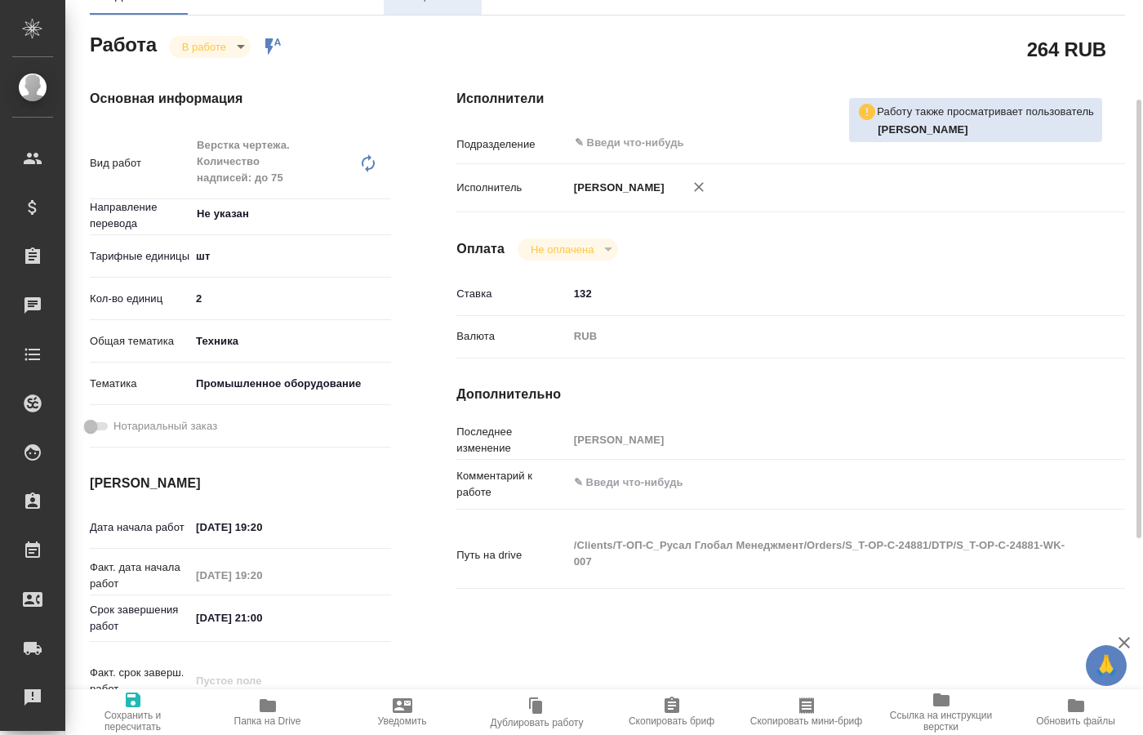
type textarea "x"
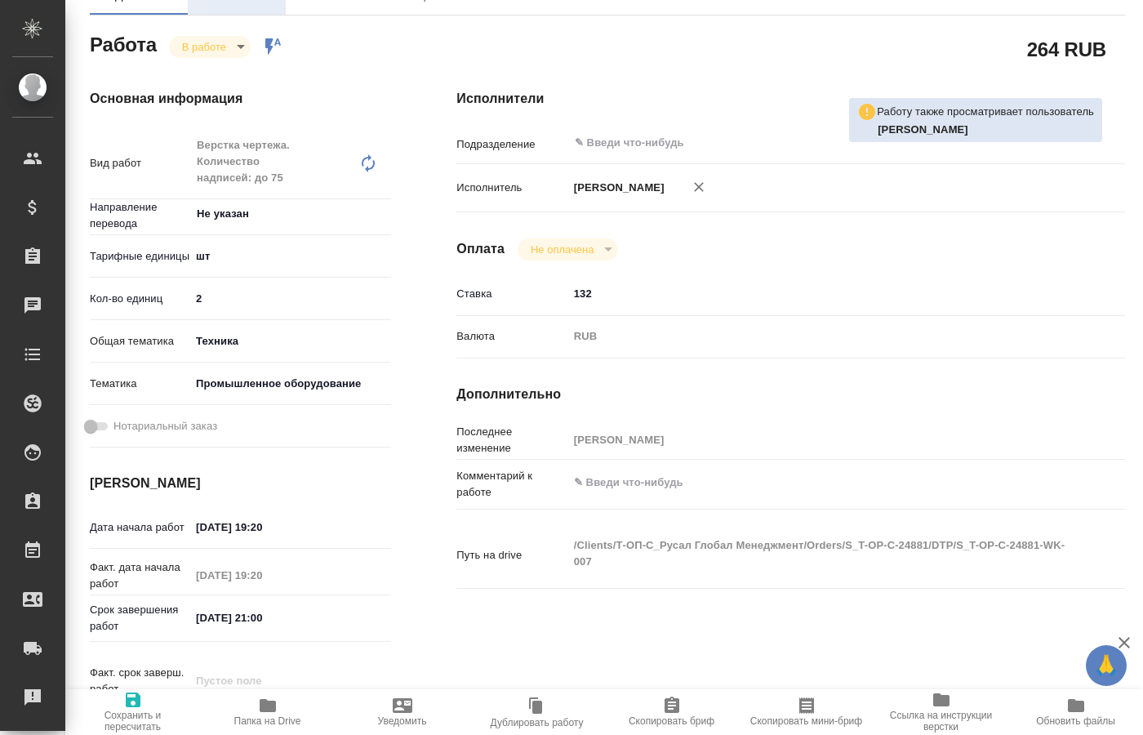
type textarea "x"
